Goal: Navigation & Orientation: Find specific page/section

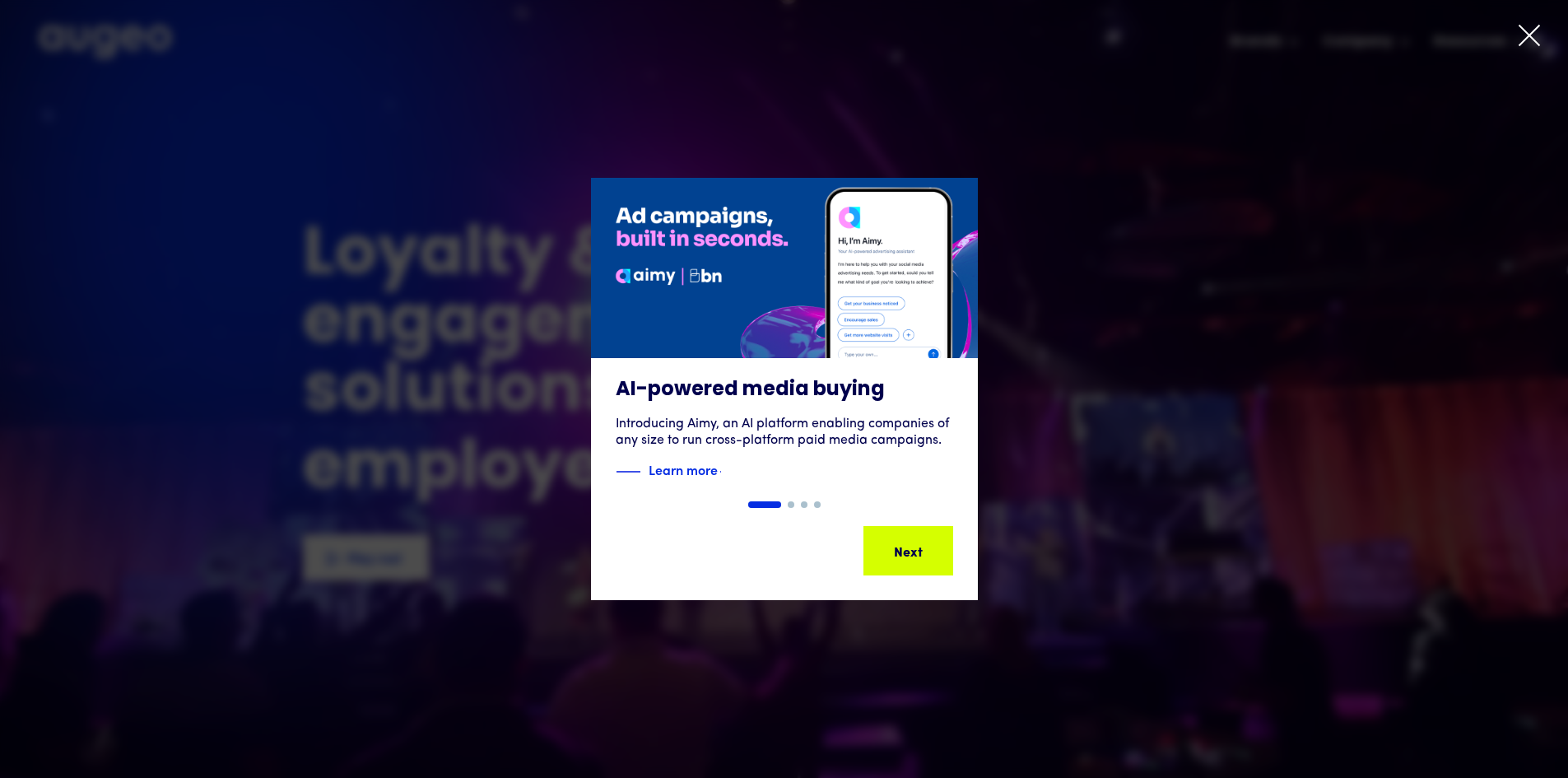
click at [912, 525] on div "Previous Next Next Next Next Next" at bounding box center [784, 550] width 387 height 99
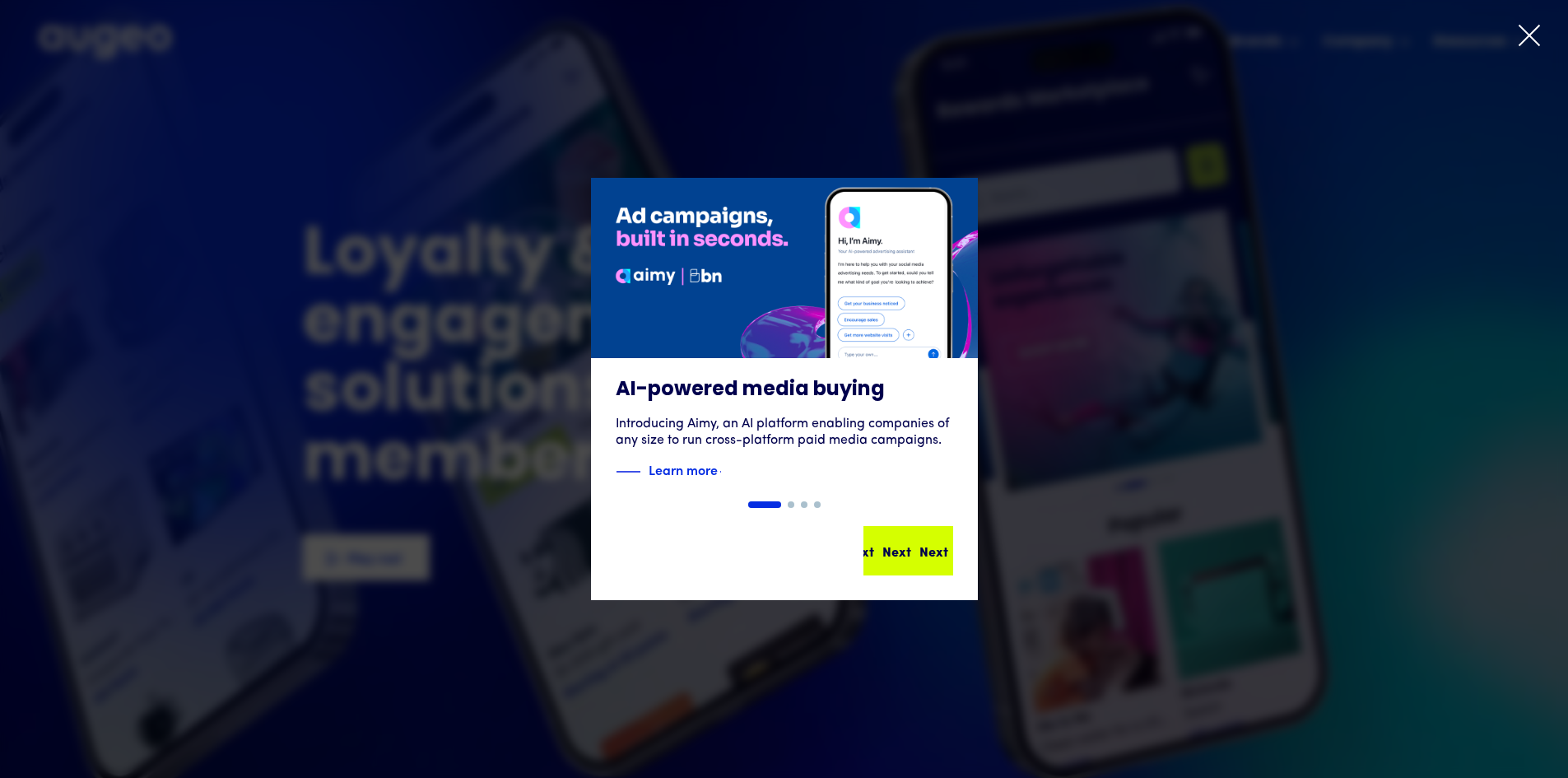
click at [912, 538] on div "Next Next Next Next" at bounding box center [909, 551] width 87 height 46
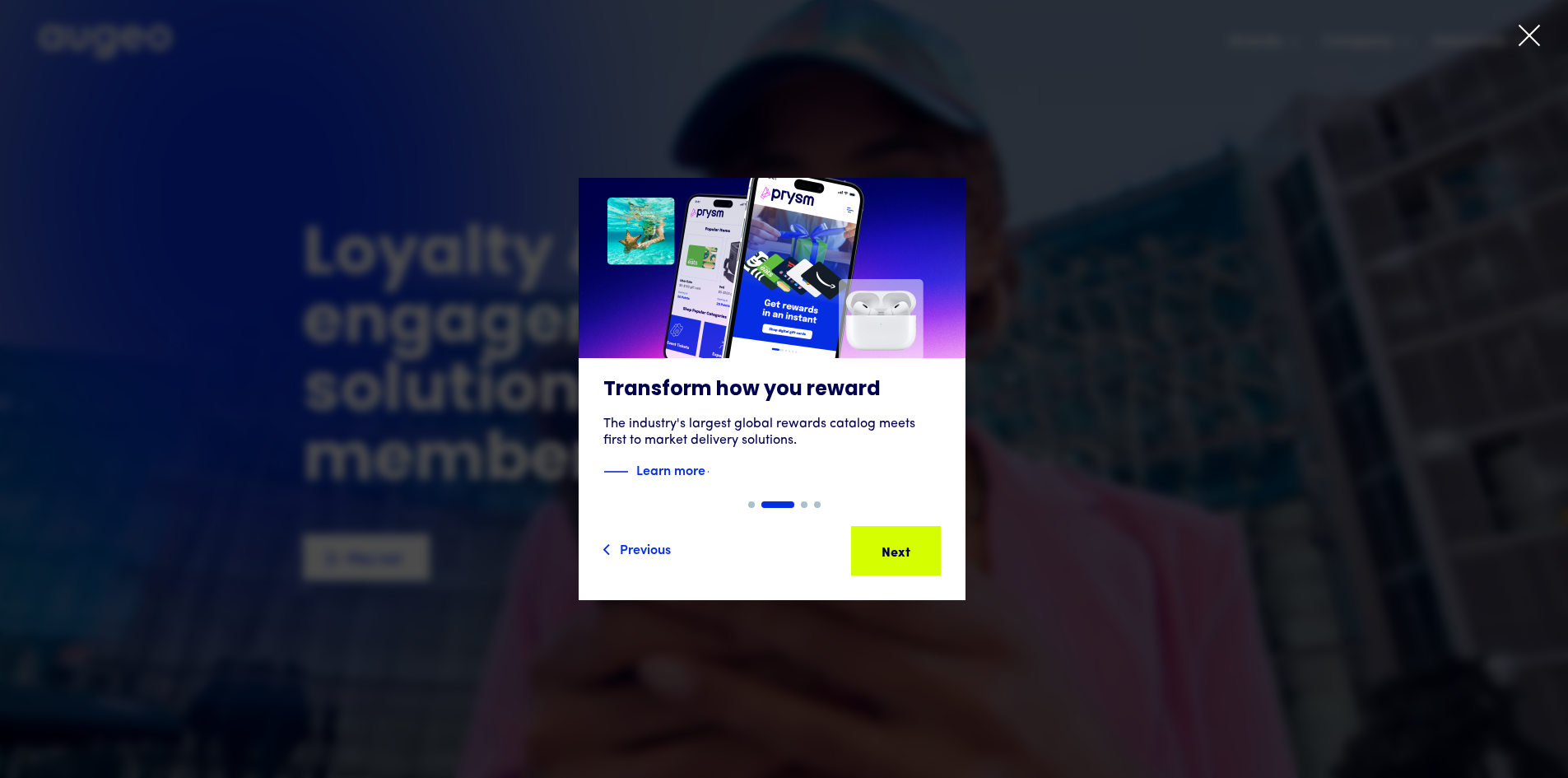
click at [911, 548] on div "Previous Next Next Next Next Next" at bounding box center [772, 551] width 337 height 50
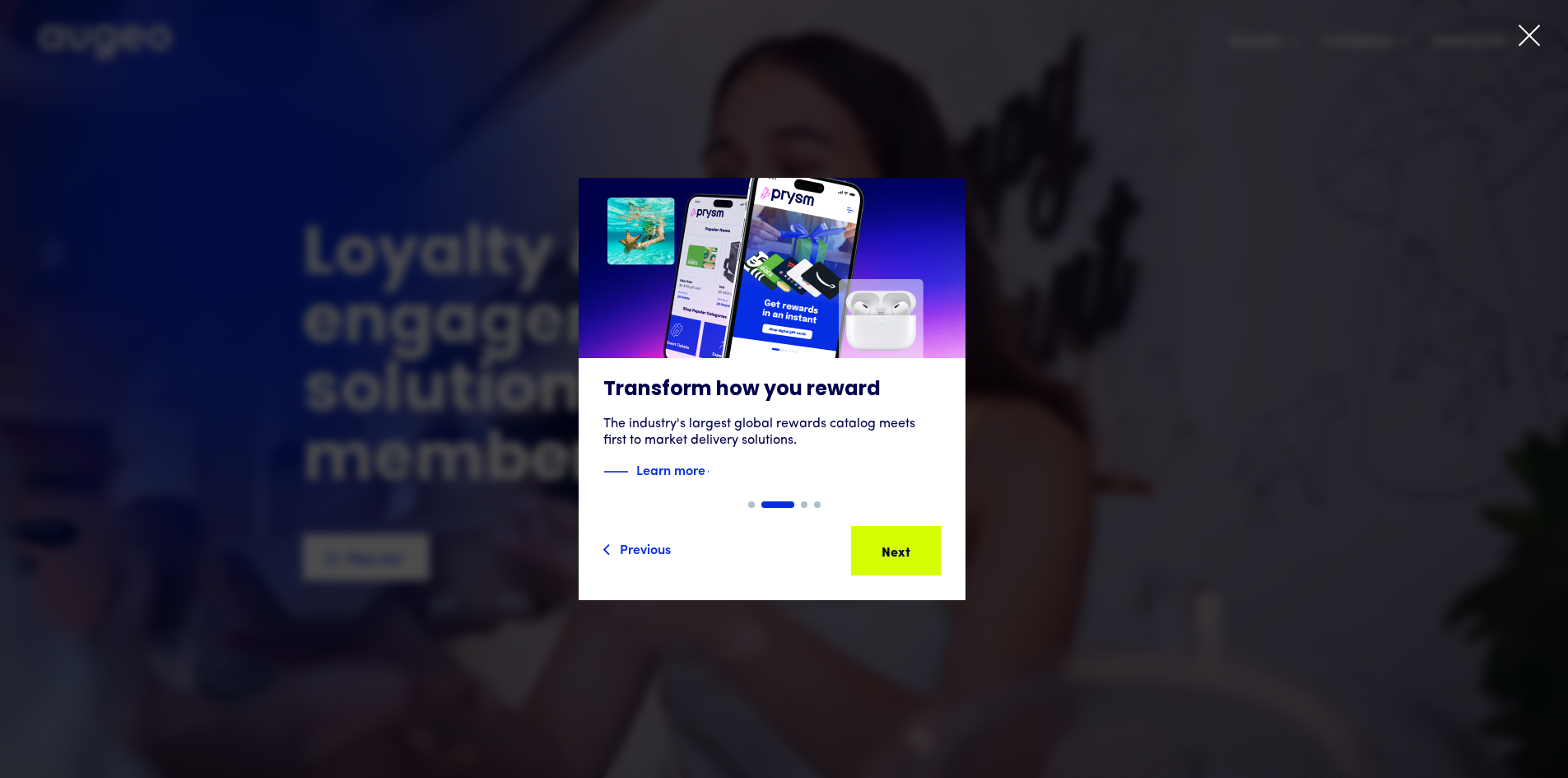
click at [911, 548] on div "Next" at bounding box center [921, 550] width 29 height 19
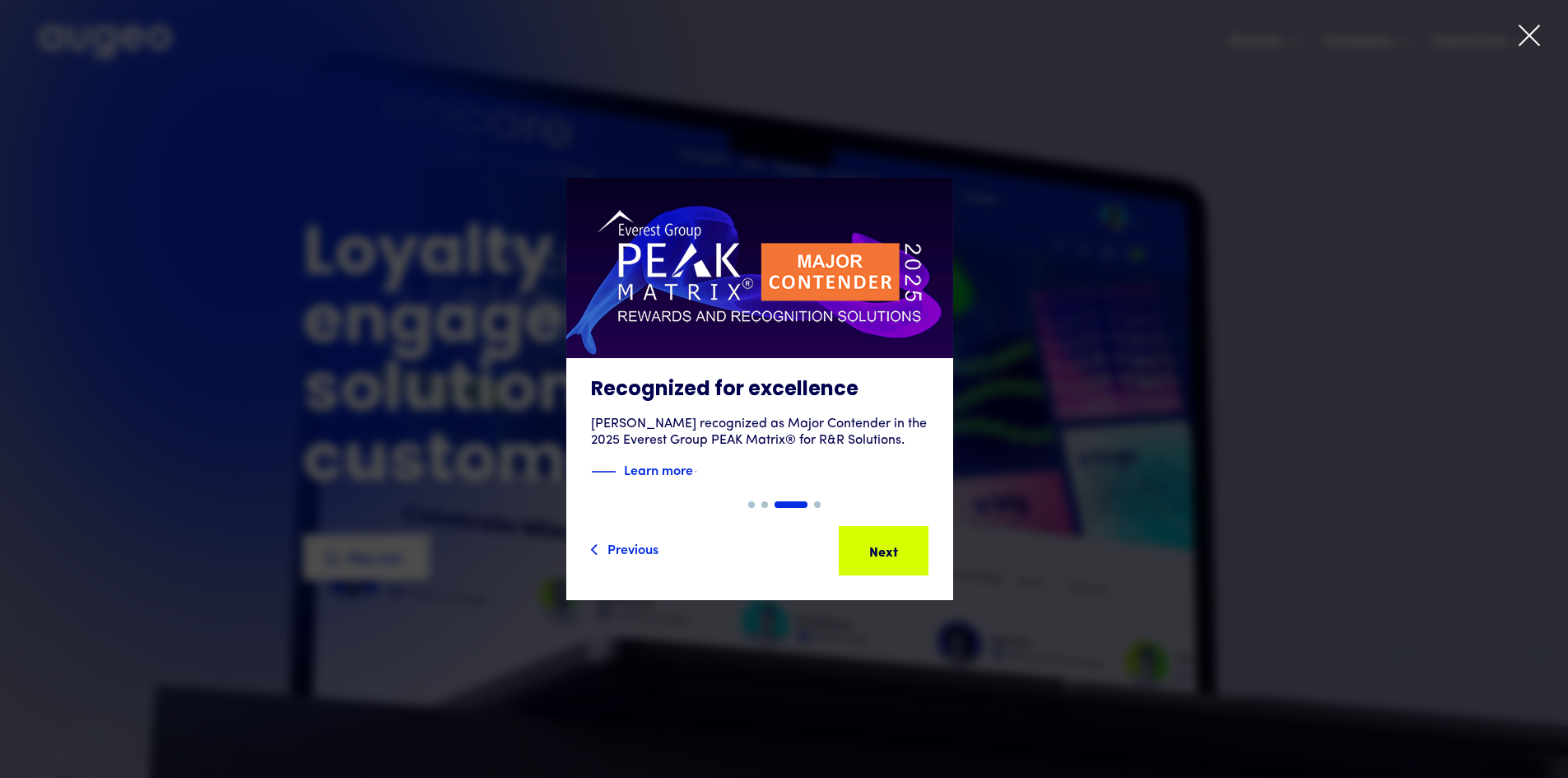
click at [1519, 28] on icon at bounding box center [1529, 35] width 25 height 25
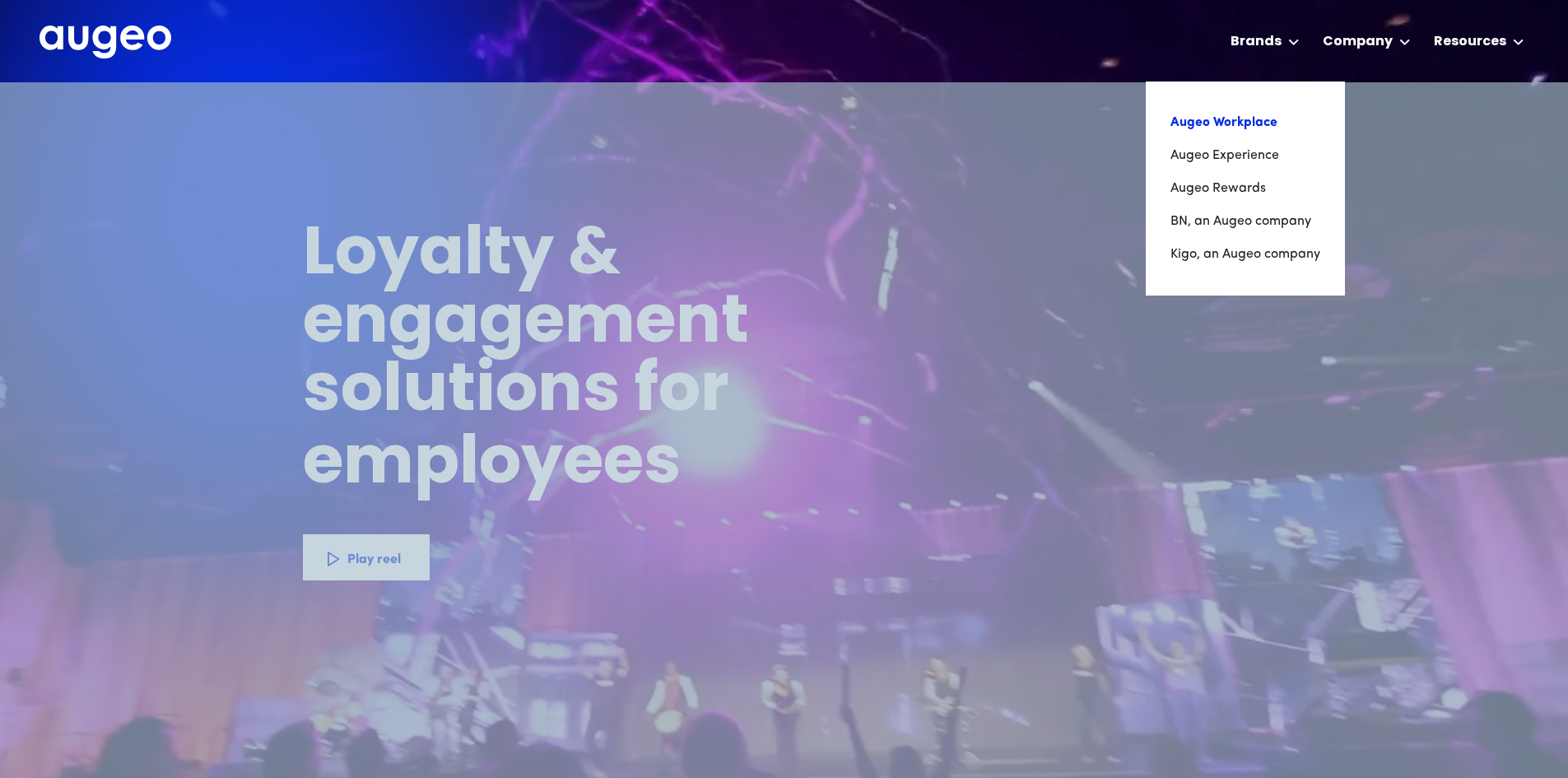
click at [1252, 136] on link "Augeo Workplace" at bounding box center [1245, 123] width 150 height 33
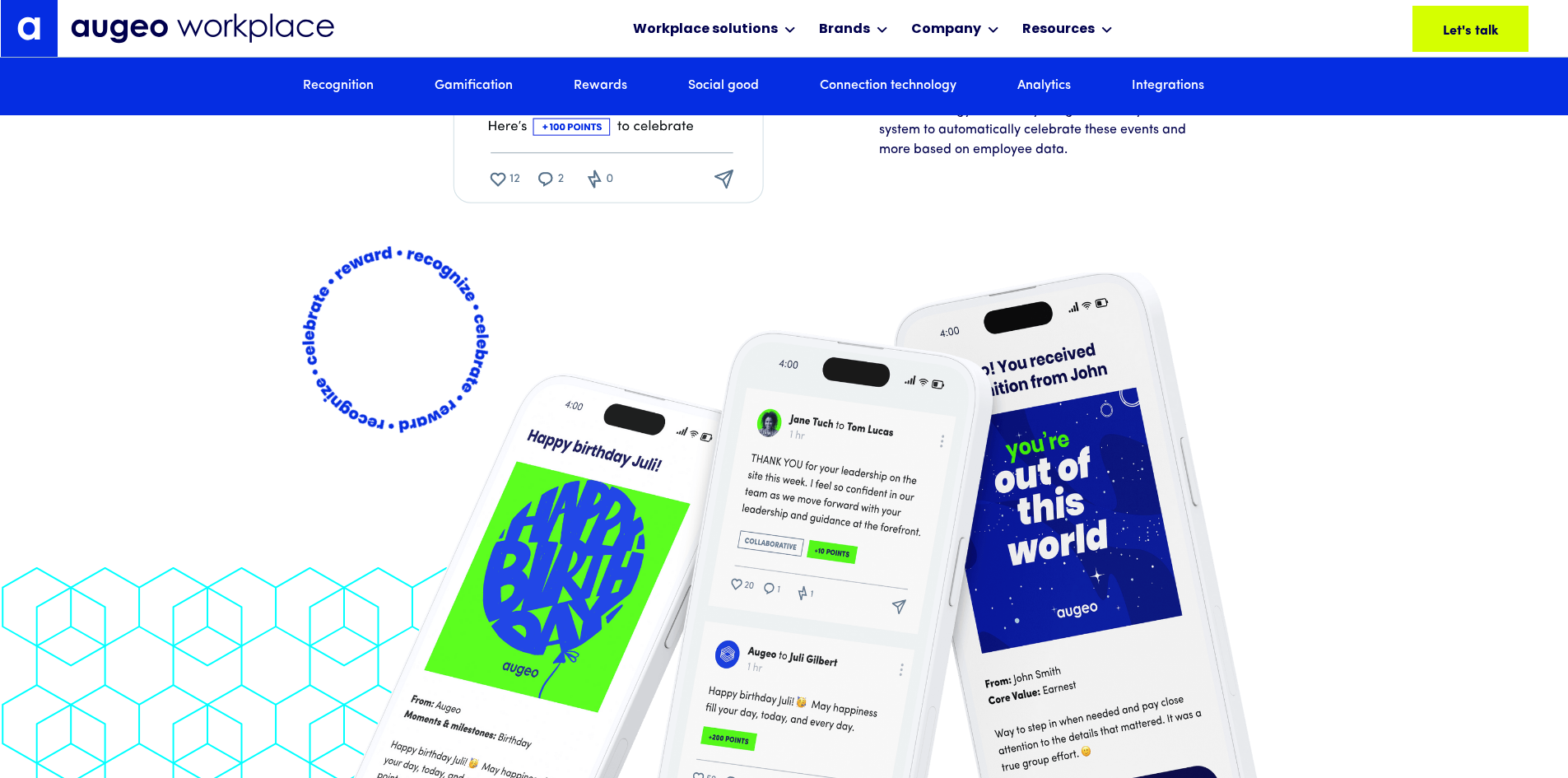
scroll to position [3396, 0]
